Goal: Check status: Check status

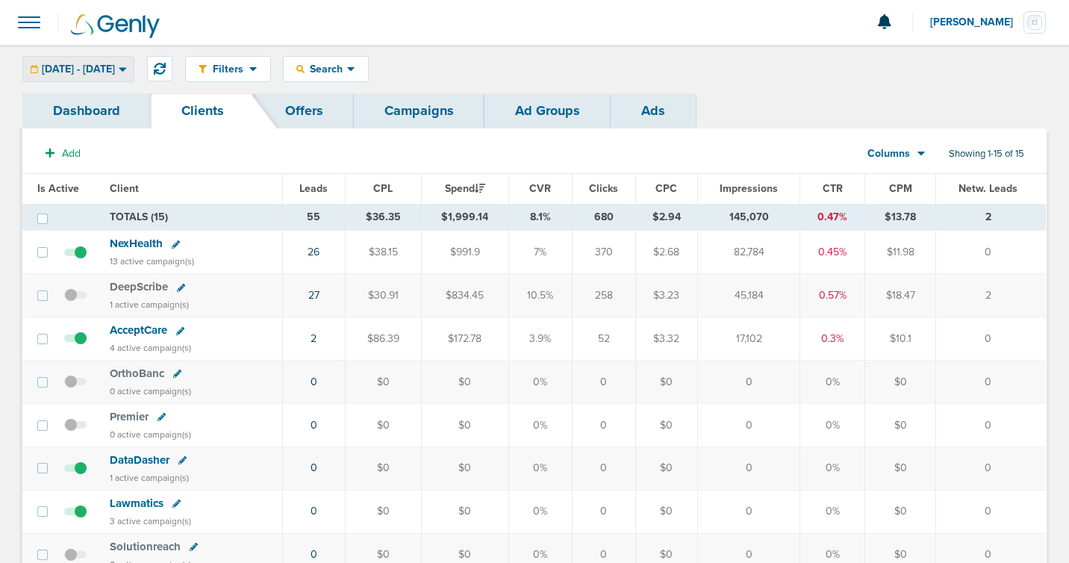
click at [96, 66] on span "[DATE] - [DATE]" at bounding box center [78, 69] width 73 height 10
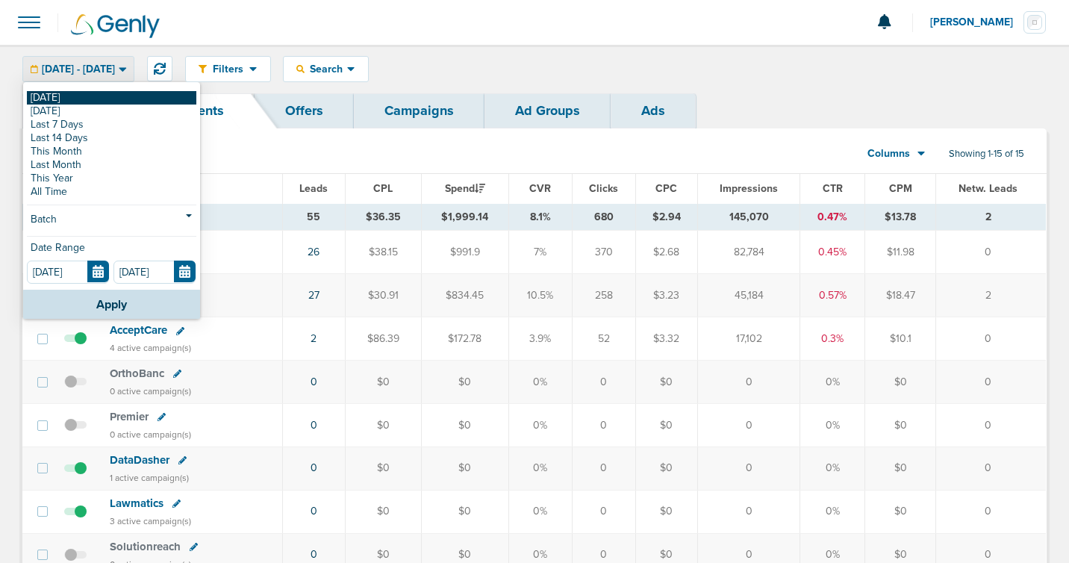
click at [103, 99] on link "[DATE]" at bounding box center [111, 97] width 169 height 13
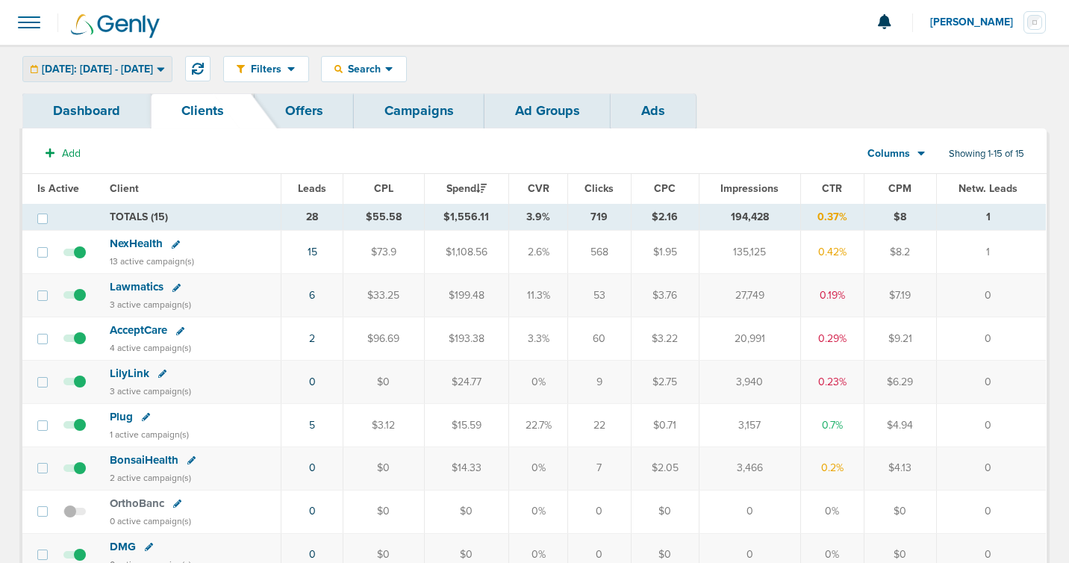
click at [122, 72] on span "[DATE]: [DATE] - [DATE]" at bounding box center [97, 69] width 111 height 10
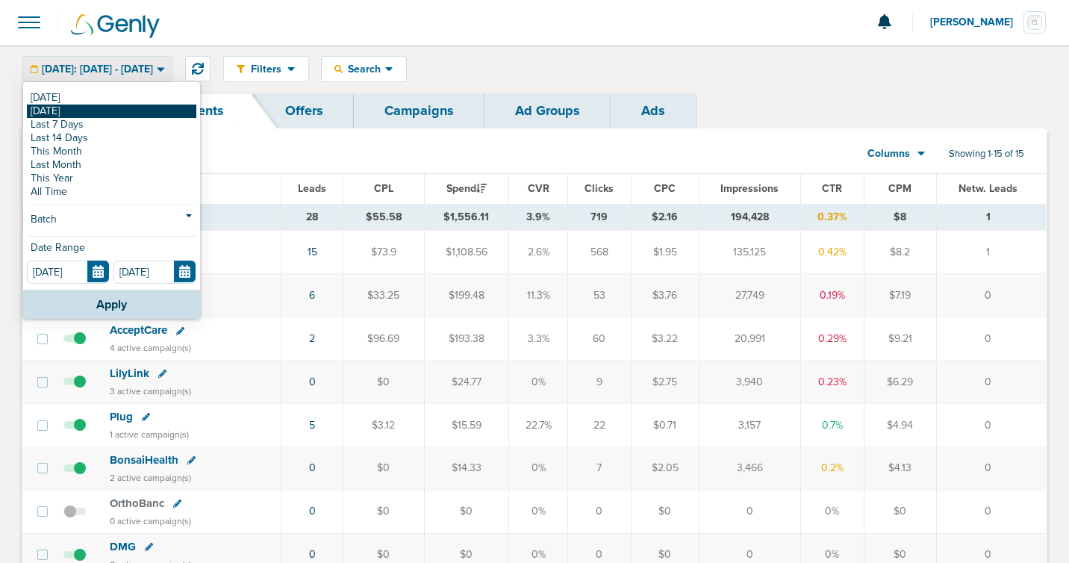
click at [94, 110] on link "[DATE]" at bounding box center [111, 111] width 169 height 13
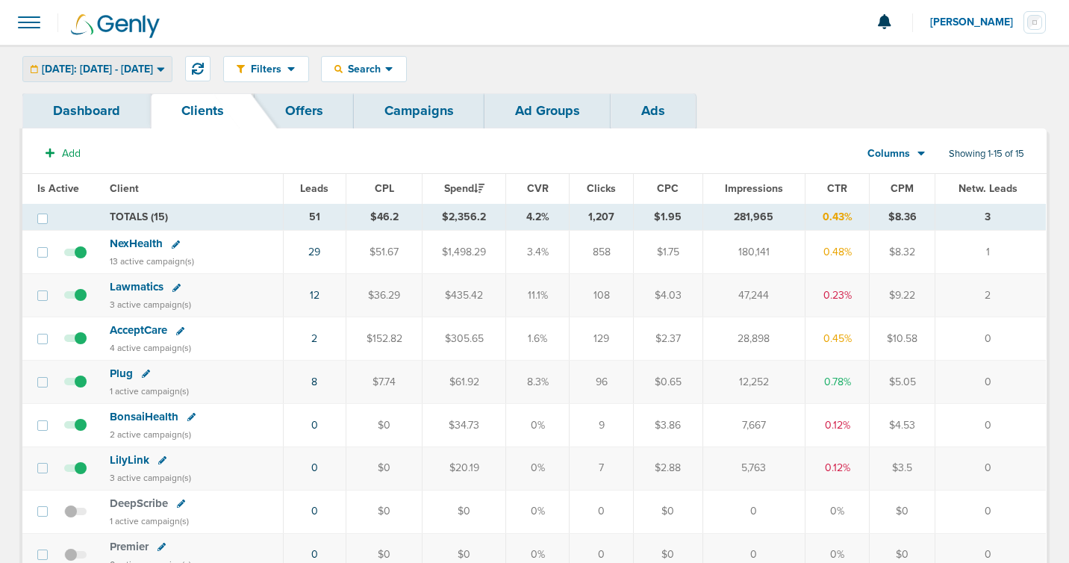
click at [114, 77] on div "[DATE]: [DATE] - [DATE]" at bounding box center [97, 69] width 149 height 25
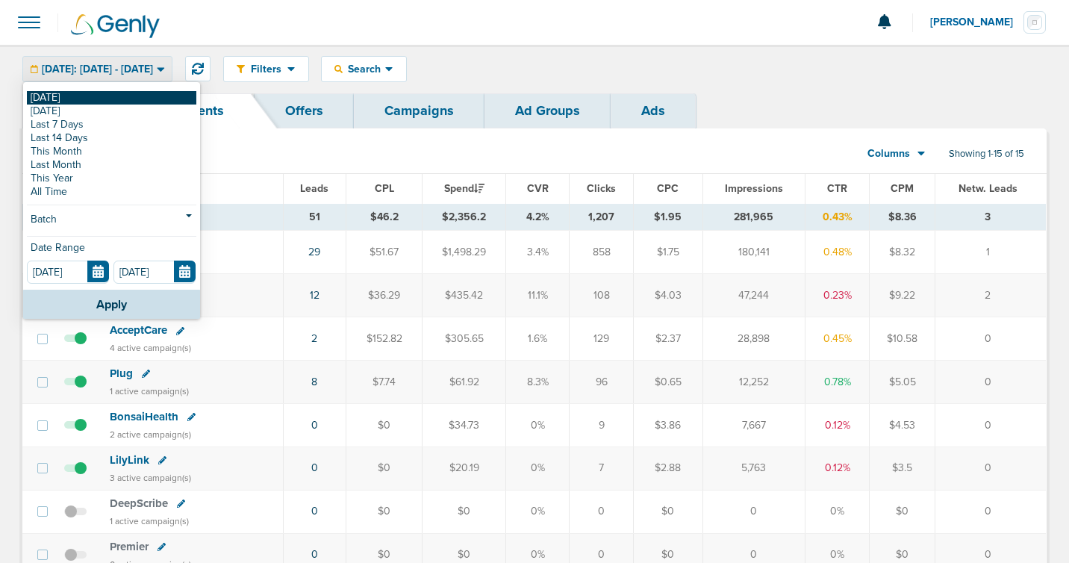
click at [105, 94] on link "[DATE]" at bounding box center [111, 97] width 169 height 13
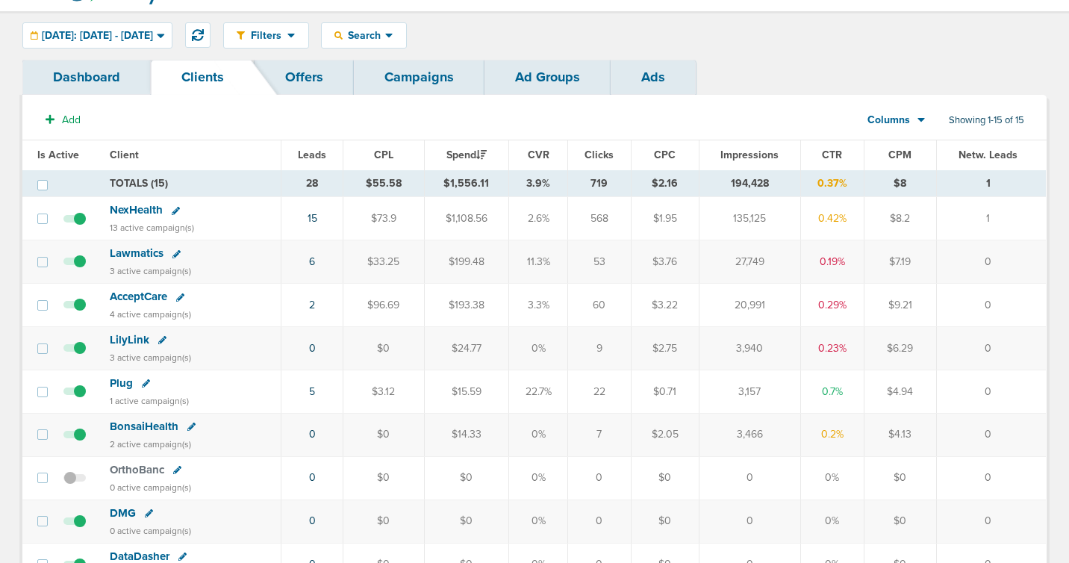
scroll to position [37, 0]
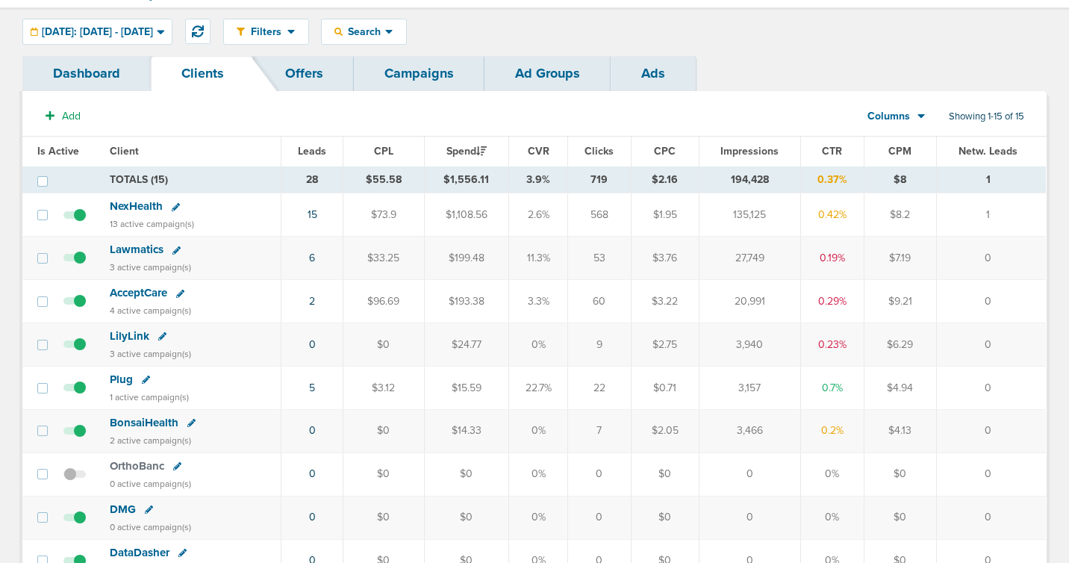
click at [115, 374] on span "Plug" at bounding box center [121, 379] width 23 height 13
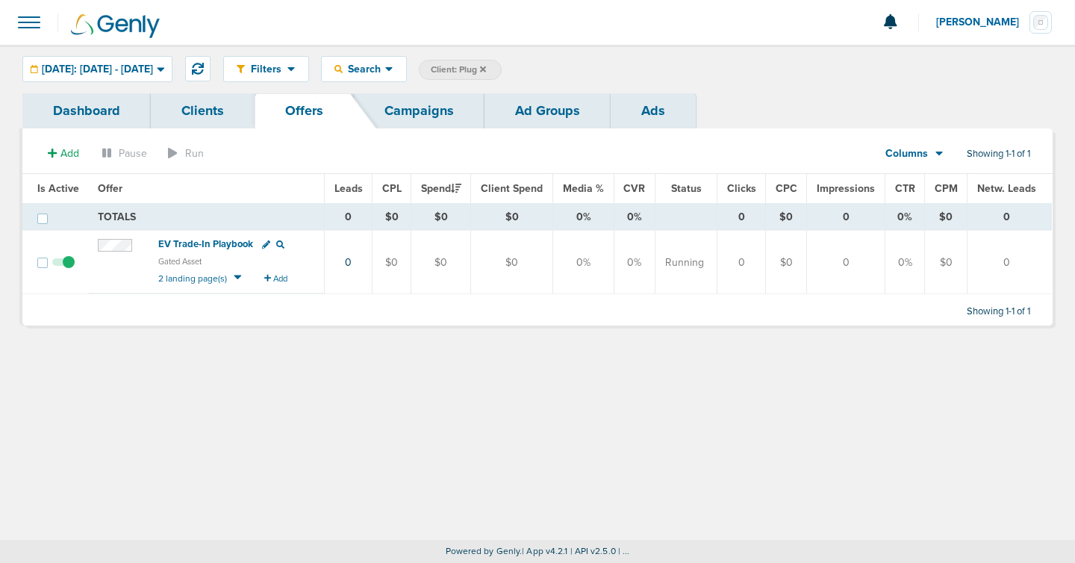
click at [622, 110] on link "Ads" at bounding box center [653, 110] width 85 height 35
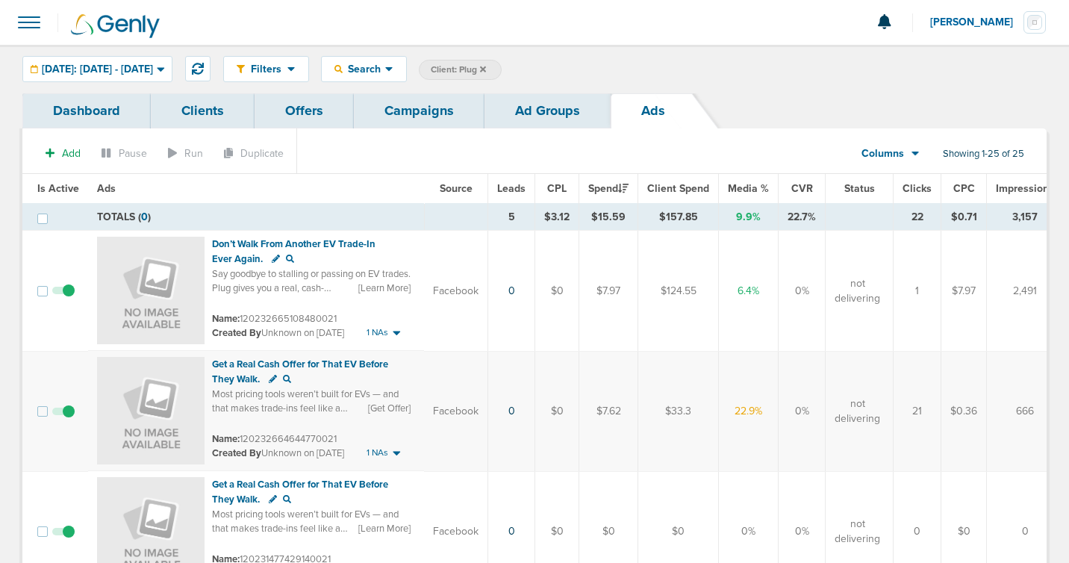
click at [498, 188] on span "Leads" at bounding box center [511, 188] width 28 height 13
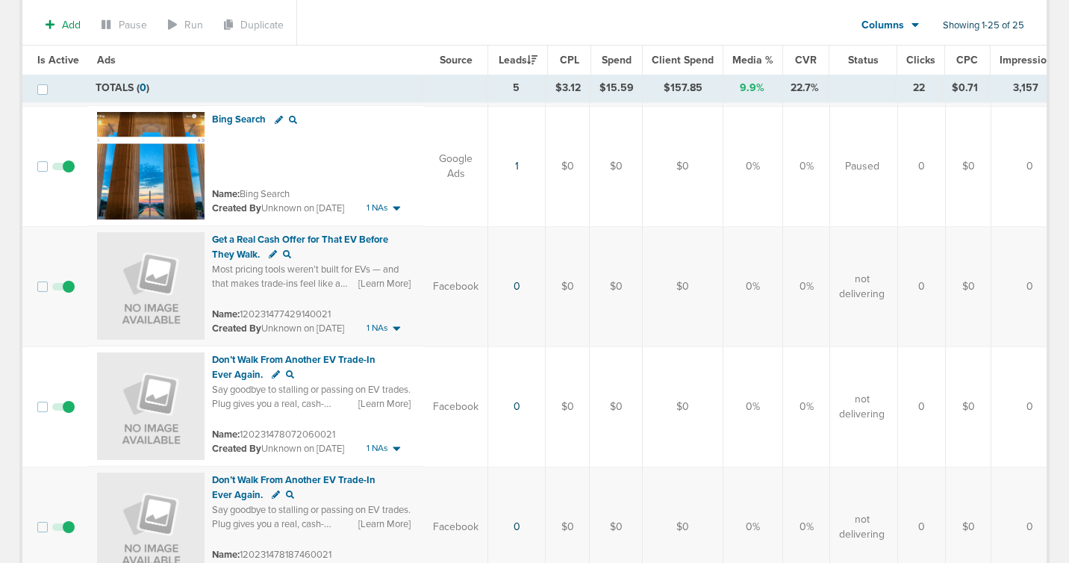
scroll to position [286, 0]
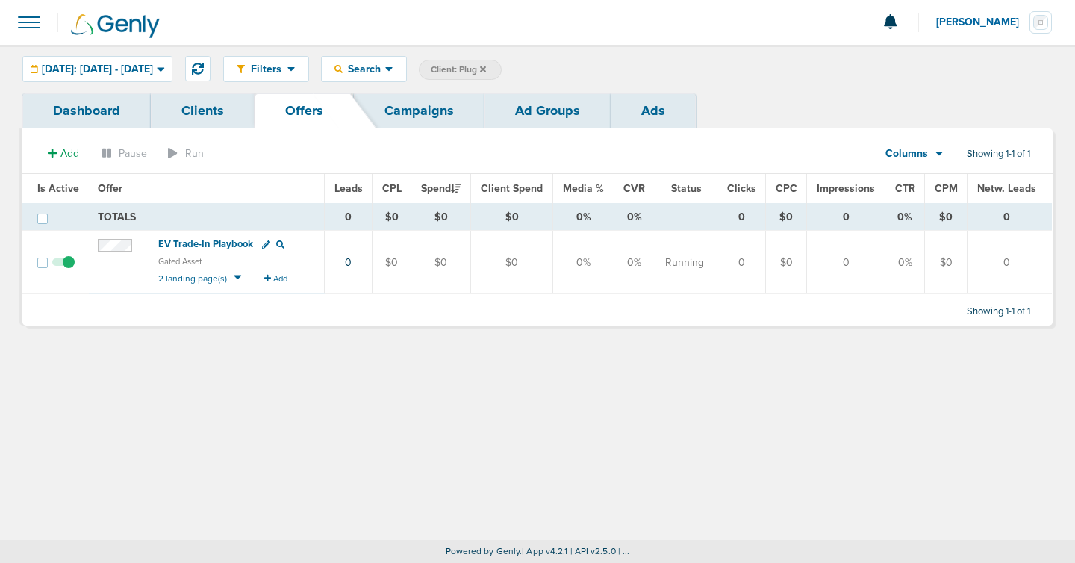
click at [181, 108] on link "Clients" at bounding box center [203, 110] width 104 height 35
